Goal: Task Accomplishment & Management: Use online tool/utility

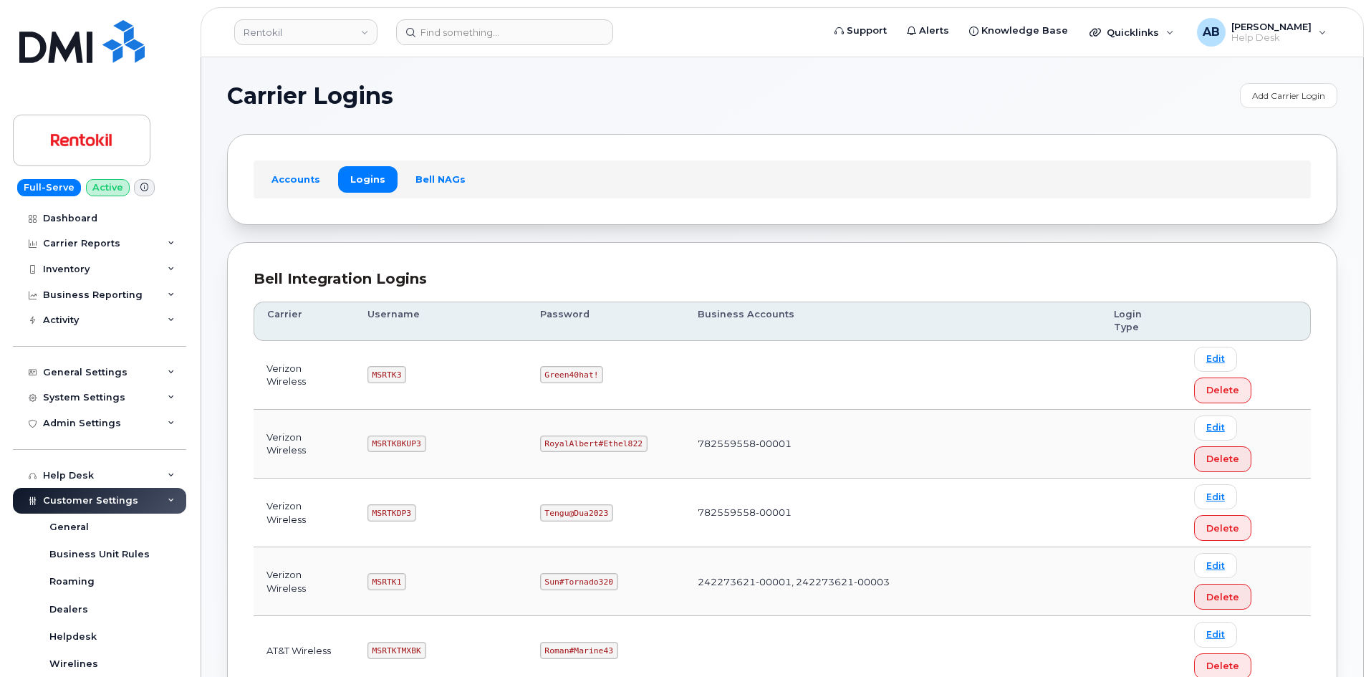
click at [381, 573] on code "MSRTK1" at bounding box center [386, 581] width 39 height 17
click at [380, 573] on code "MSRTK1" at bounding box center [386, 581] width 39 height 17
click at [584, 573] on code "Sun#Tornado320" at bounding box center [579, 581] width 78 height 17
click at [582, 573] on code "Sun#Tornado320" at bounding box center [579, 581] width 78 height 17
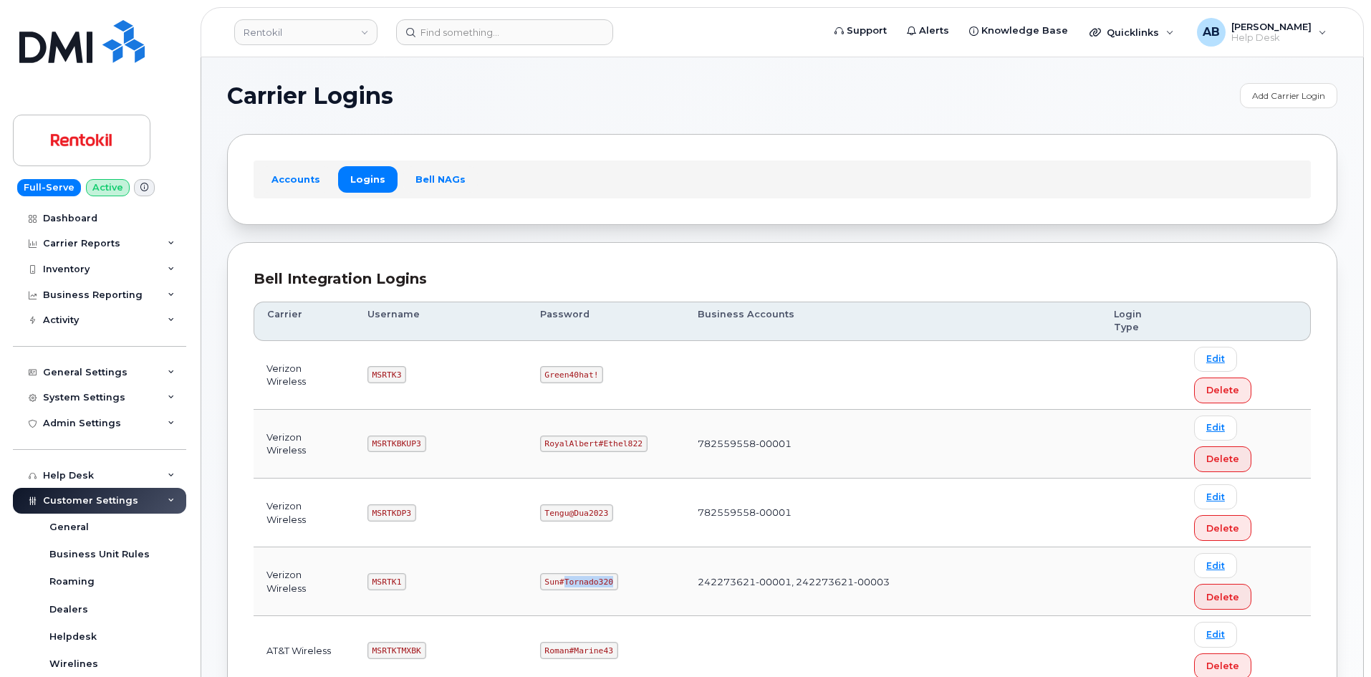
click at [582, 573] on code "Sun#Tornado320" at bounding box center [579, 581] width 78 height 17
copy code "Sun#Tornado320"
click at [463, 478] on td "MSRTKDP3" at bounding box center [441, 512] width 173 height 69
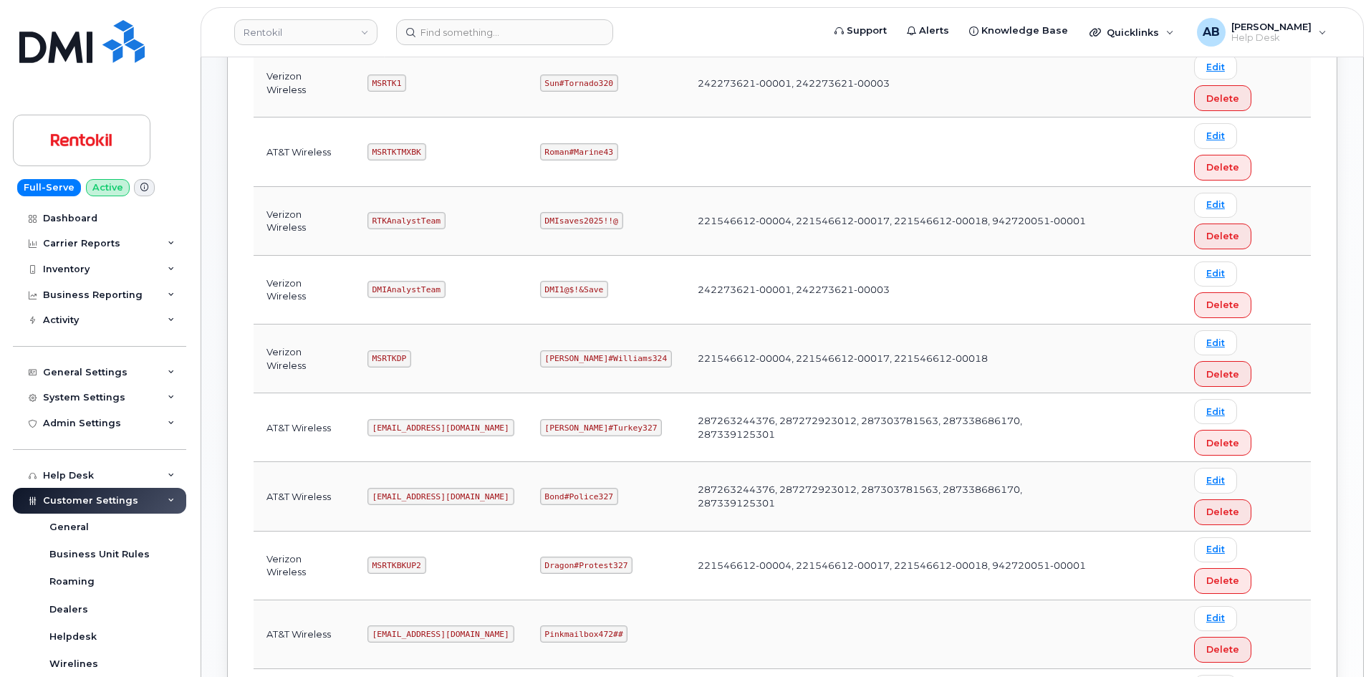
scroll to position [427, 0]
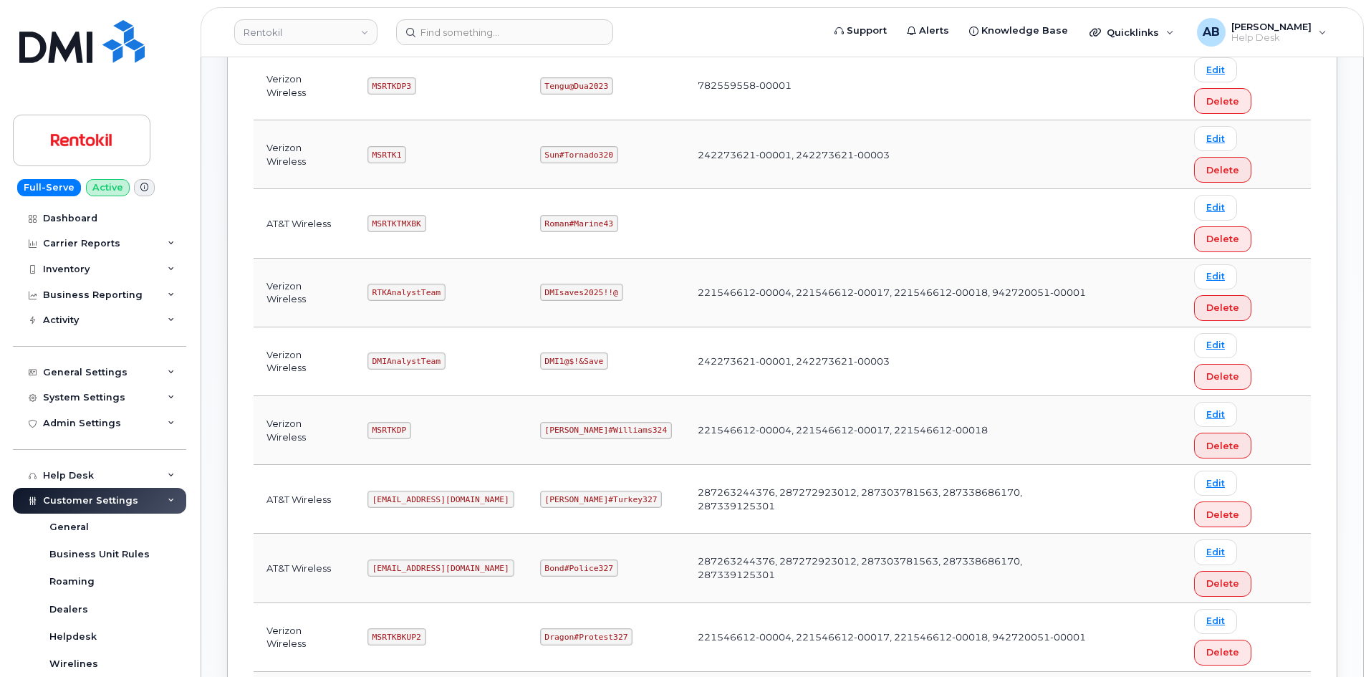
copy code "mSRTK2"
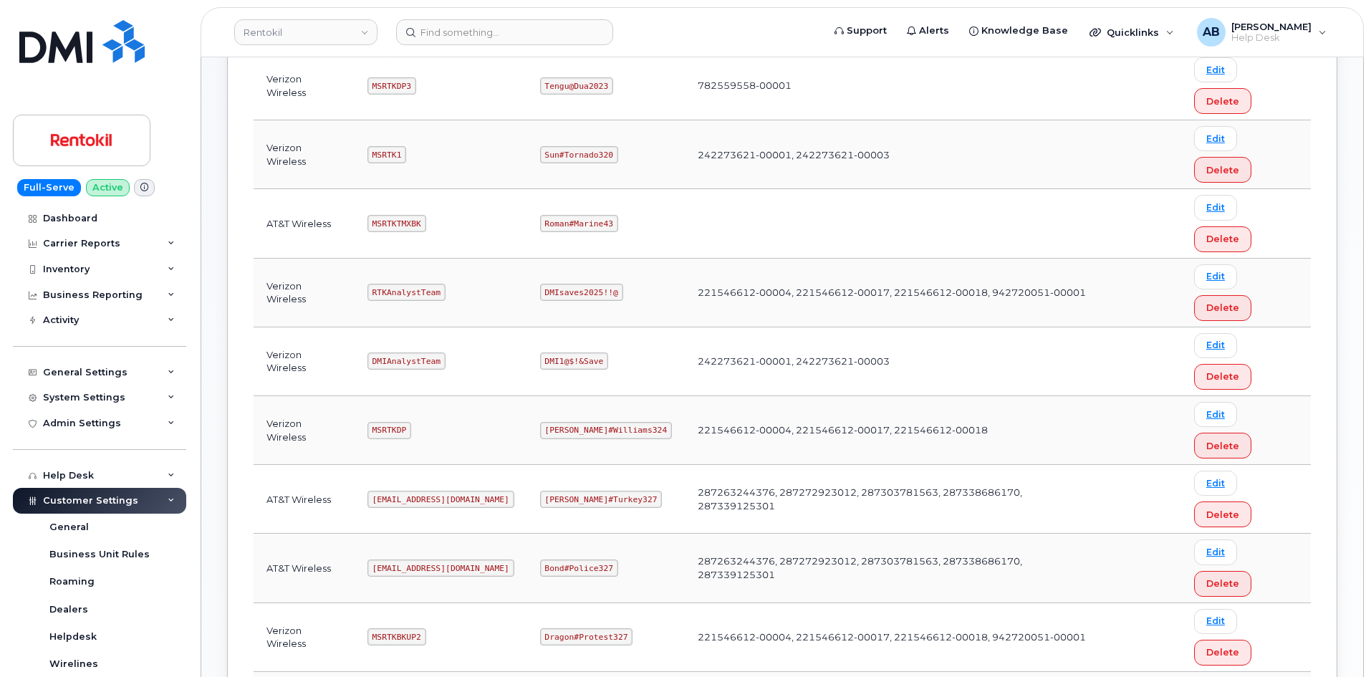
copy code "Maud#Earthquake203"
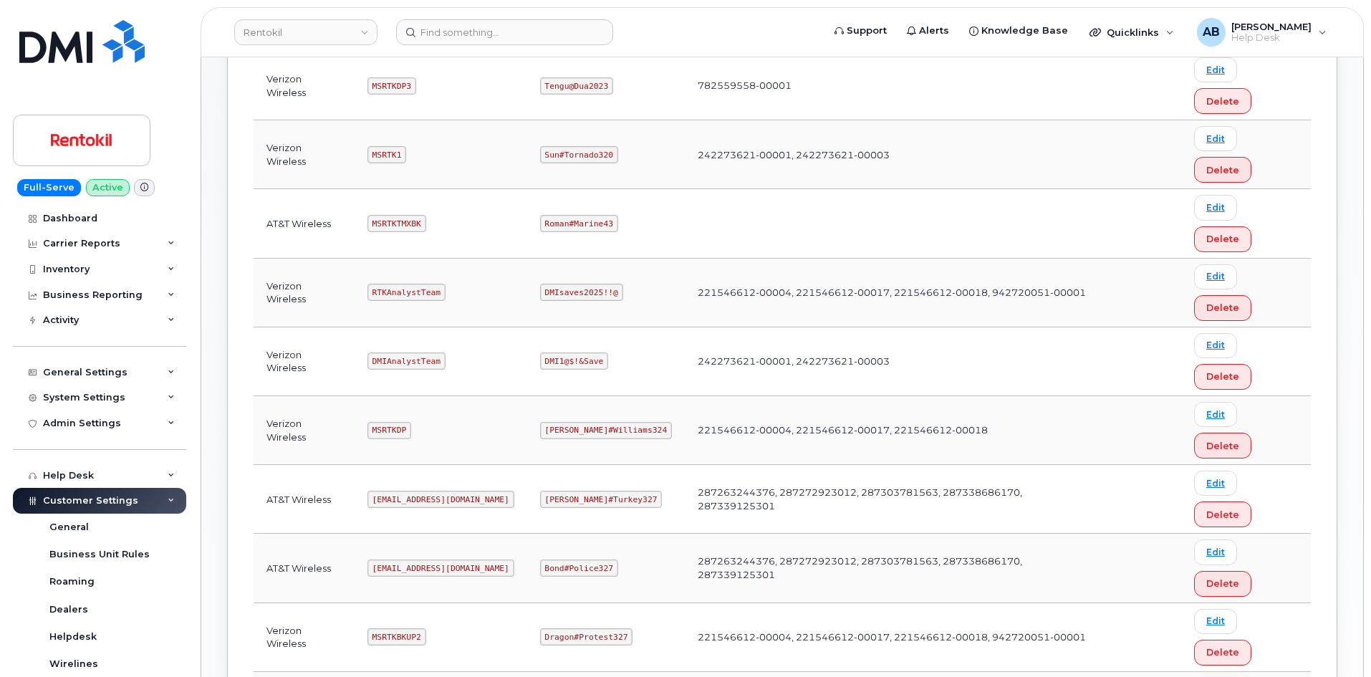
copy code "MSRTKDP2"
copy code "Samurai#Montana243"
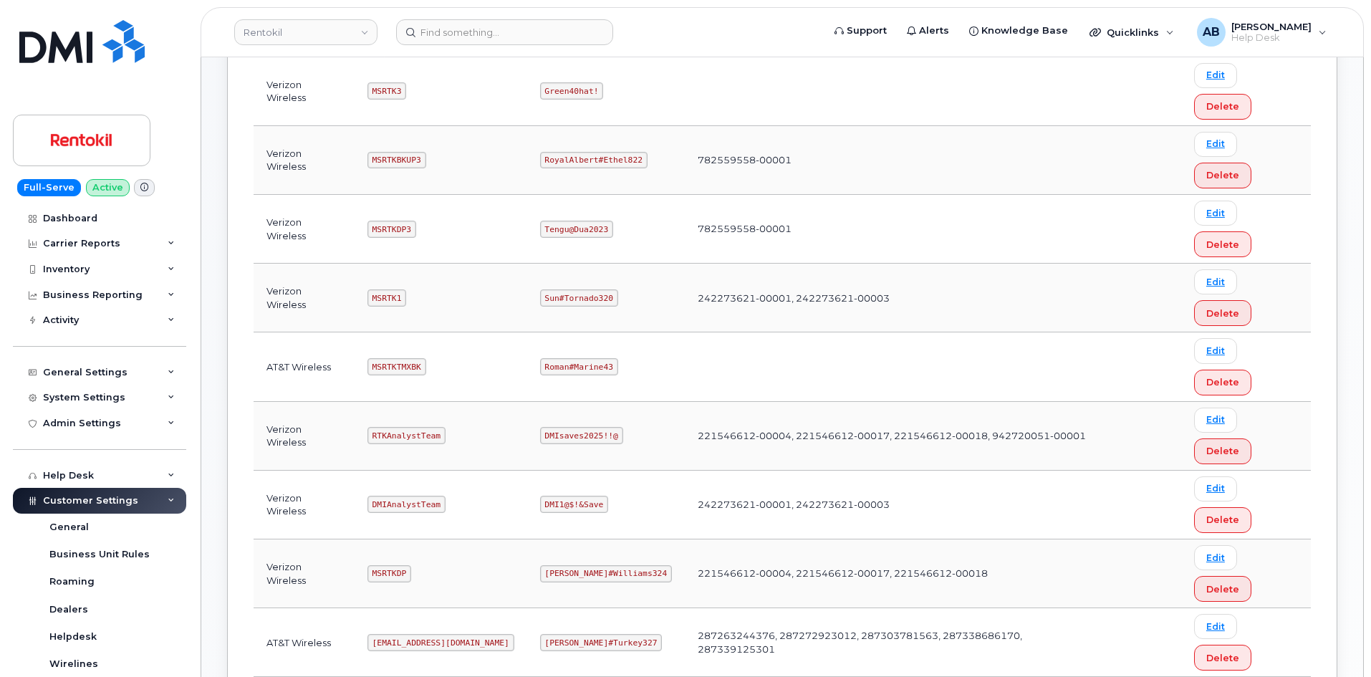
scroll to position [212, 0]
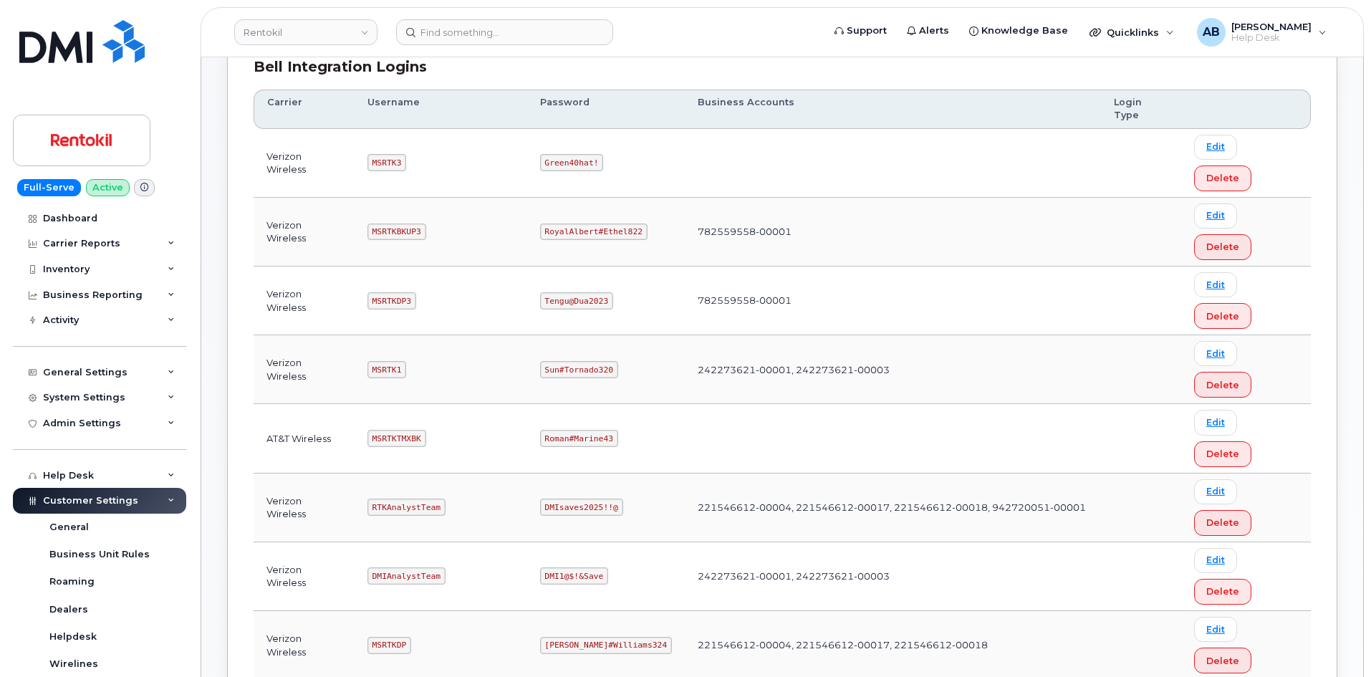
click at [392, 292] on code "MSRTKDP3" at bounding box center [391, 300] width 49 height 17
copy code "MSRTKDP3"
click at [577, 292] on code "Tengu@Dua2023" at bounding box center [576, 300] width 73 height 17
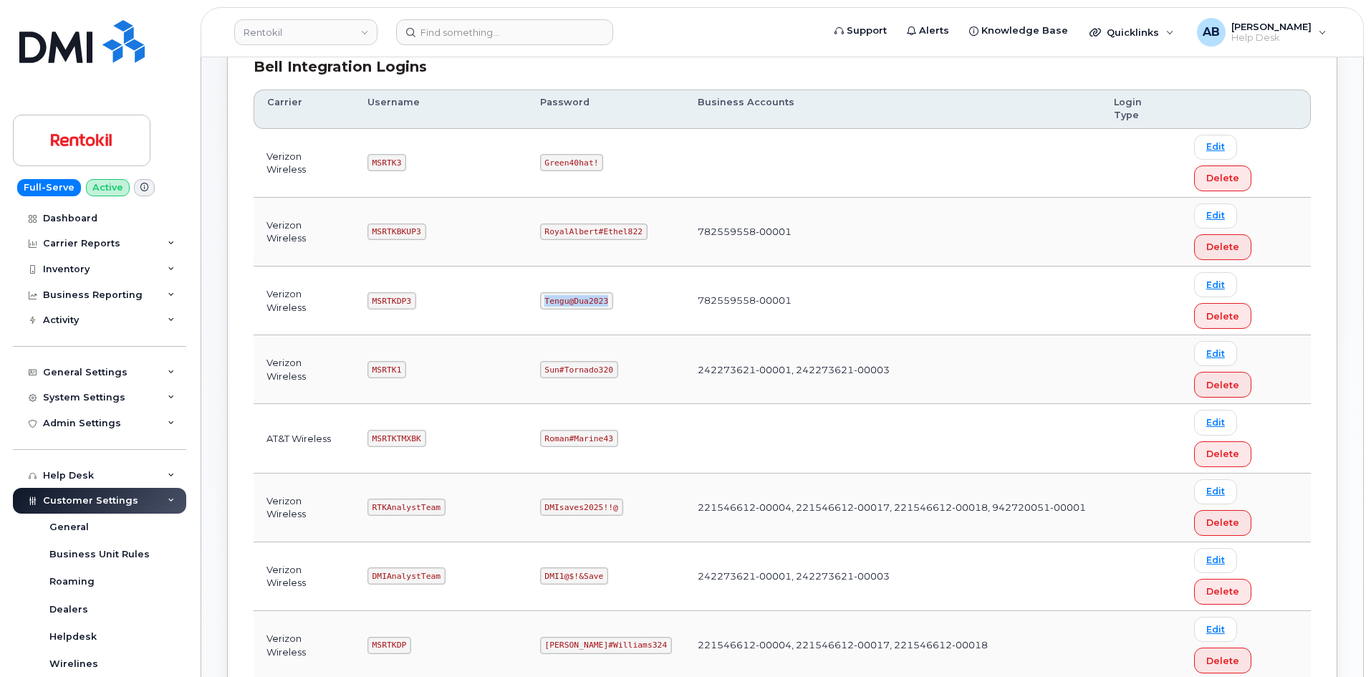
click at [577, 292] on code "Tengu@Dua2023" at bounding box center [576, 300] width 73 height 17
copy code "Tengu@Dua2023"
click at [495, 266] on td "MSRTKDP3" at bounding box center [441, 300] width 173 height 69
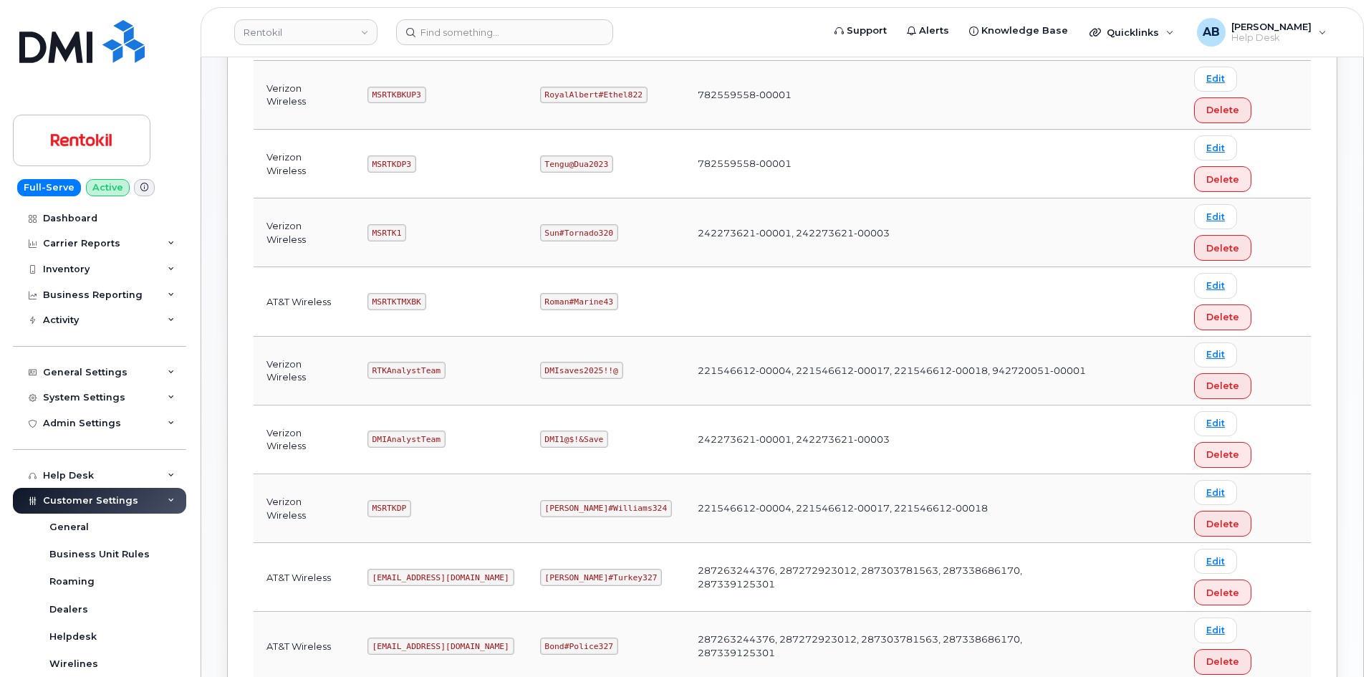
scroll to position [430, 0]
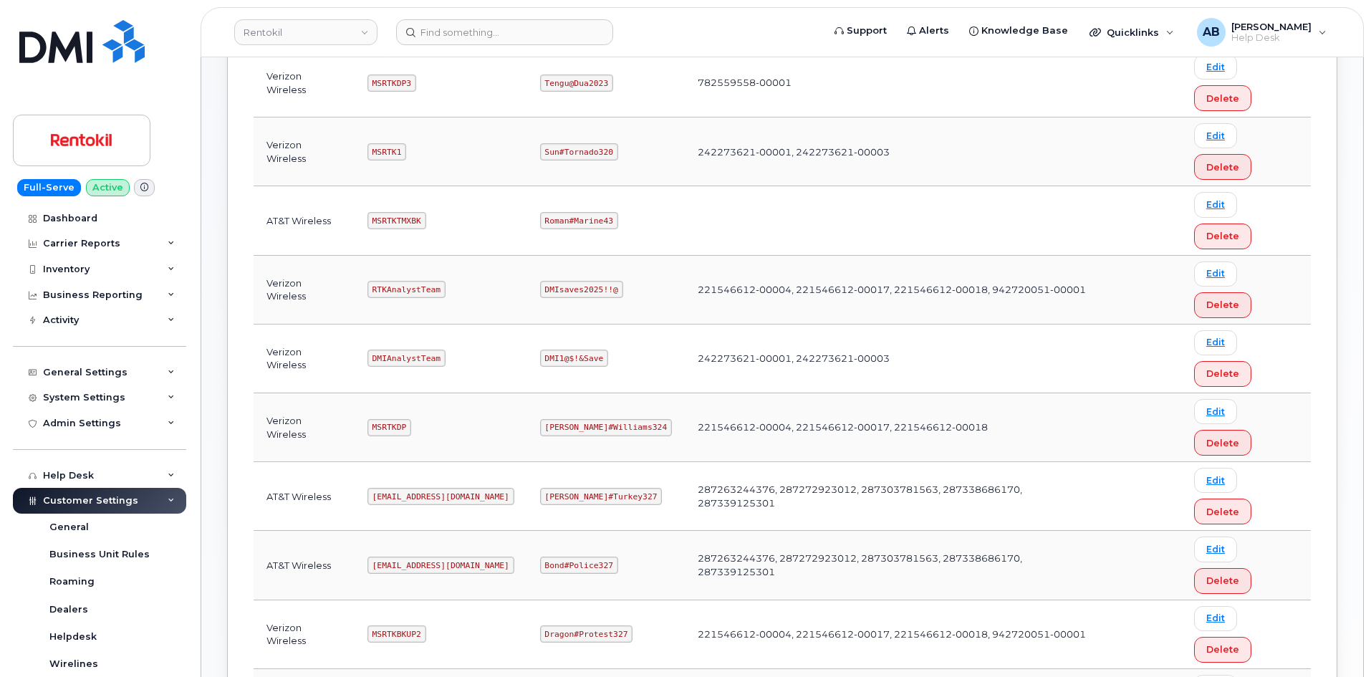
copy code "[EMAIL_ADDRESS][DOMAIN_NAME]"
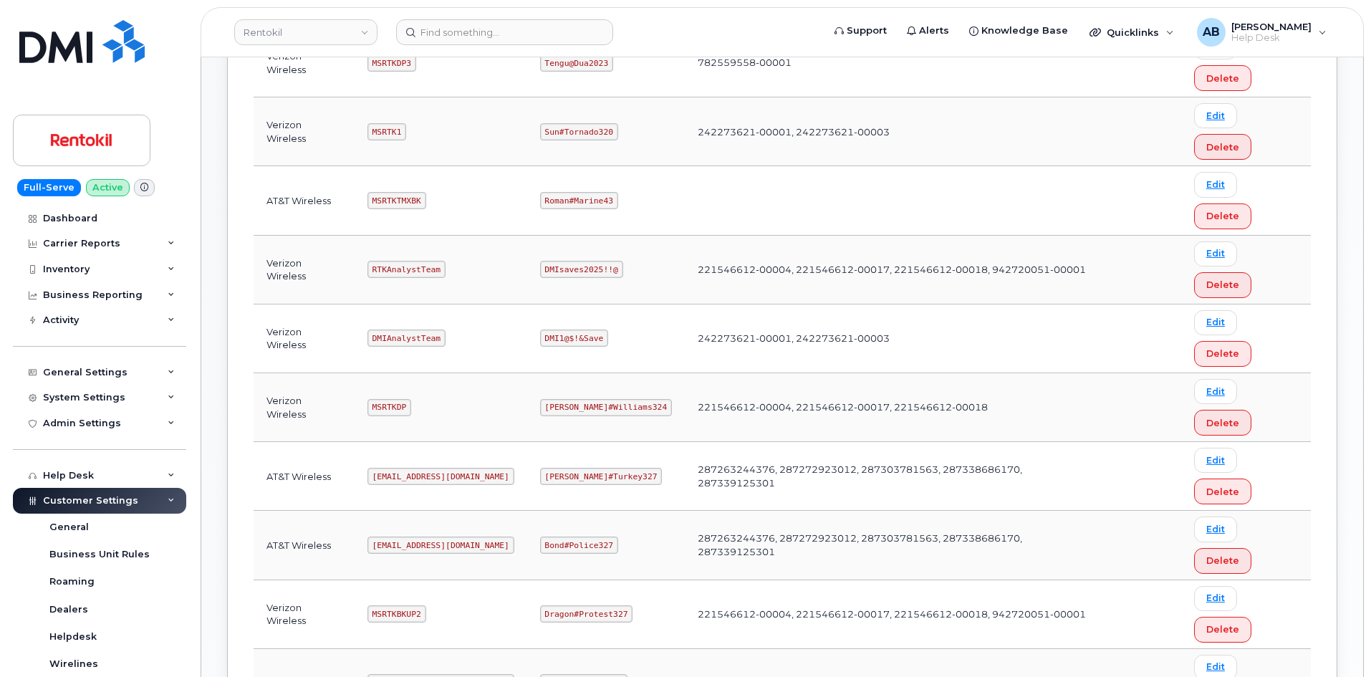
scroll to position [570, 0]
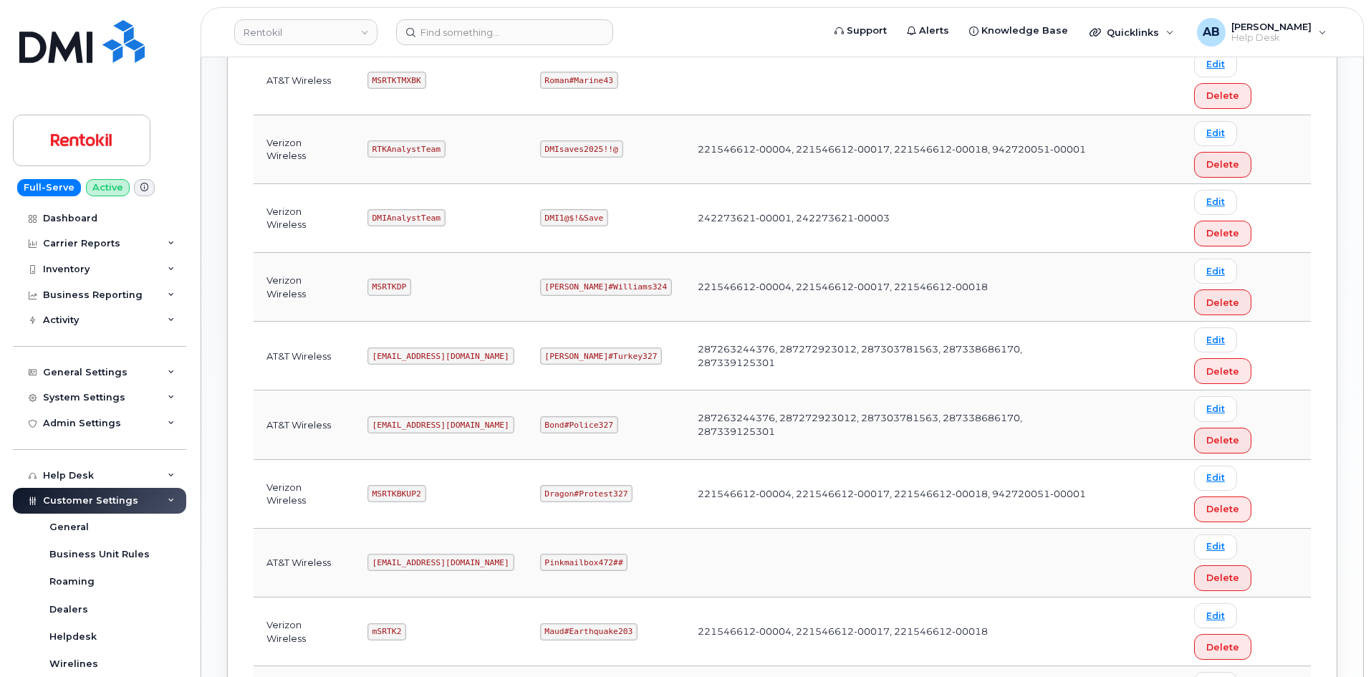
click at [410, 554] on code "[EMAIL_ADDRESS][DOMAIN_NAME]" at bounding box center [440, 562] width 147 height 17
copy code "[EMAIL_ADDRESS][DOMAIN_NAME]"
click at [577, 554] on code "Pinkmailbox472##" at bounding box center [584, 562] width 88 height 17
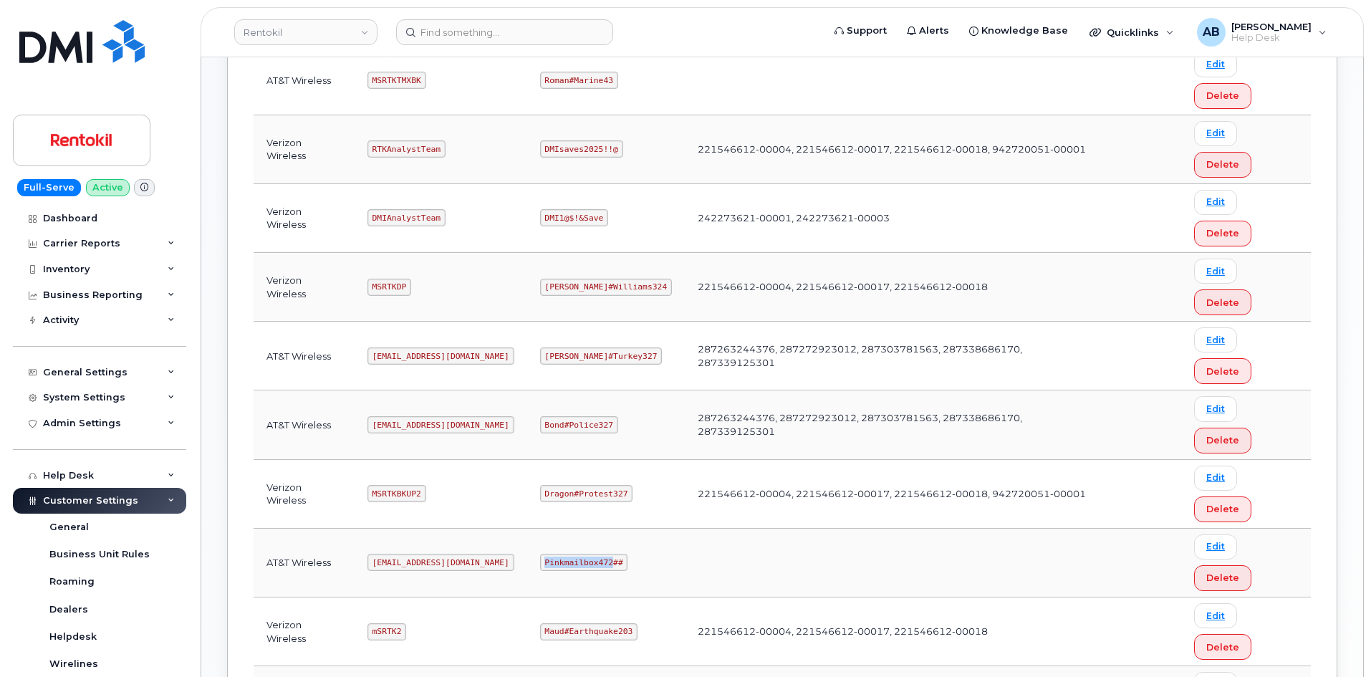
click at [577, 554] on code "Pinkmailbox472##" at bounding box center [584, 562] width 88 height 17
copy code "Pinkmailbox472##"
